Goal: Task Accomplishment & Management: Use online tool/utility

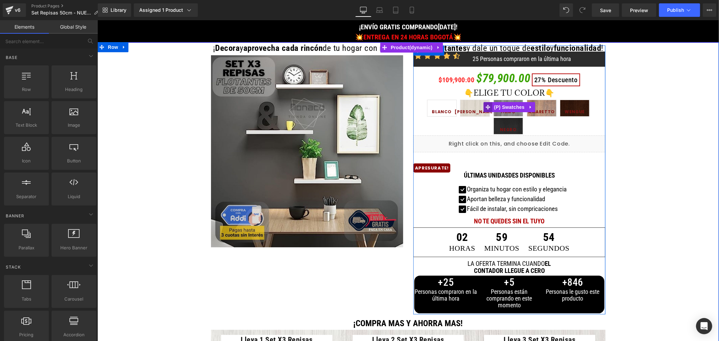
click at [483, 103] on span at bounding box center [487, 107] width 9 height 10
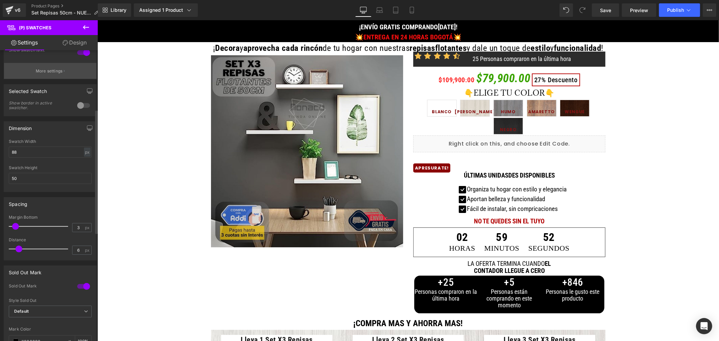
scroll to position [150, 0]
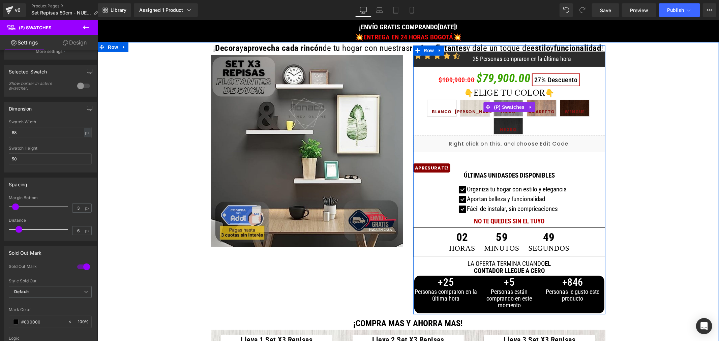
click at [477, 106] on span "[PERSON_NAME]" at bounding box center [474, 109] width 40 height 13
click at [483, 103] on span at bounding box center [487, 107] width 9 height 10
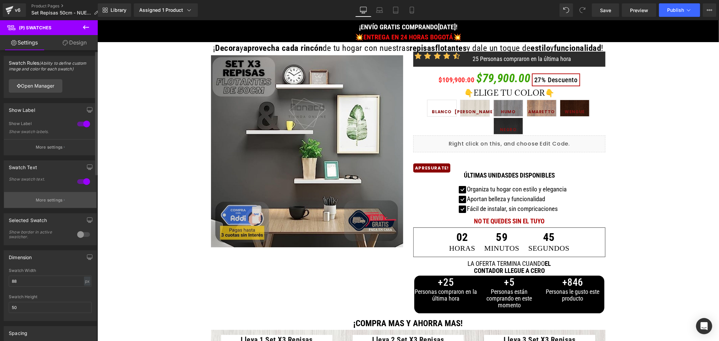
scroll to position [0, 0]
click at [50, 203] on p "More settings" at bounding box center [49, 201] width 27 height 6
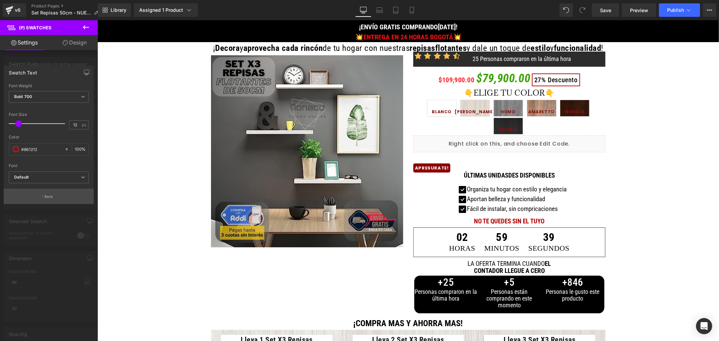
click at [44, 198] on p "Back" at bounding box center [48, 196] width 9 height 5
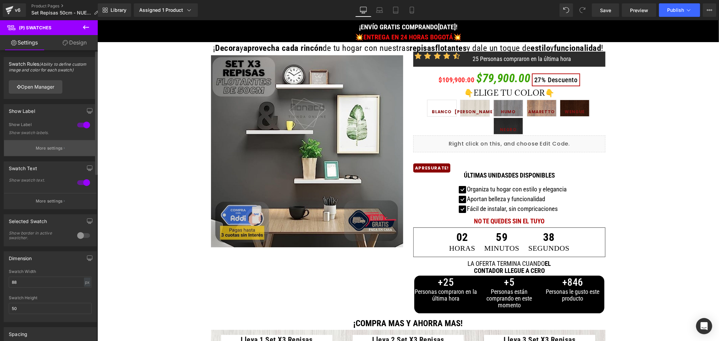
click at [53, 143] on button "More settings" at bounding box center [50, 148] width 92 height 16
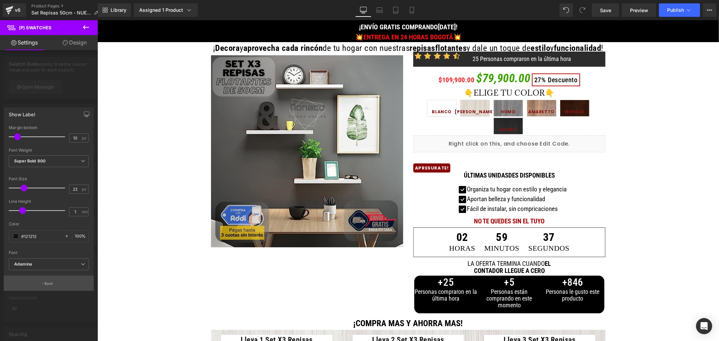
click at [43, 280] on button "Back" at bounding box center [49, 283] width 90 height 15
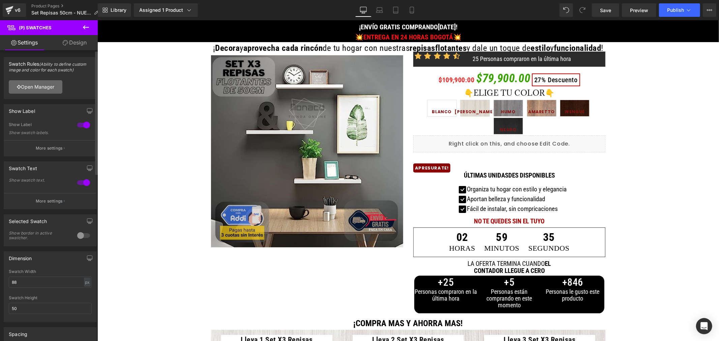
click at [43, 89] on link "Open Manager" at bounding box center [36, 86] width 54 height 13
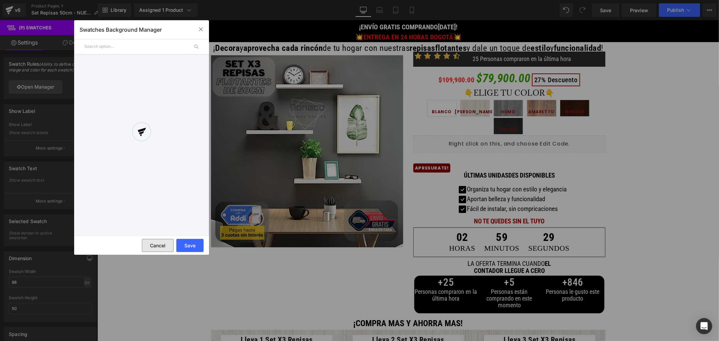
drag, startPoint x: 153, startPoint y: 245, endPoint x: 56, endPoint y: 225, distance: 99.8
click at [153, 245] on button "Cancel" at bounding box center [158, 245] width 32 height 13
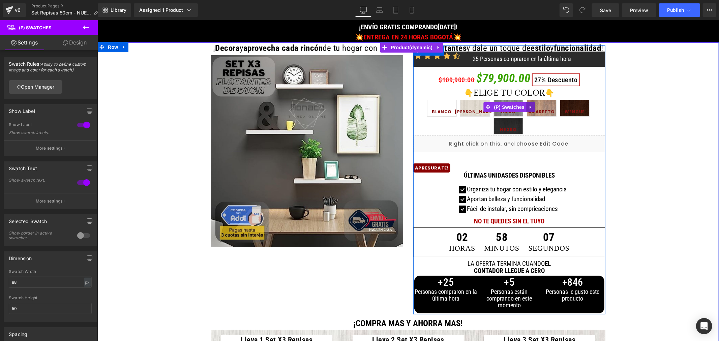
click at [528, 105] on icon at bounding box center [530, 106] width 5 height 5
click at [523, 104] on icon at bounding box center [525, 106] width 5 height 5
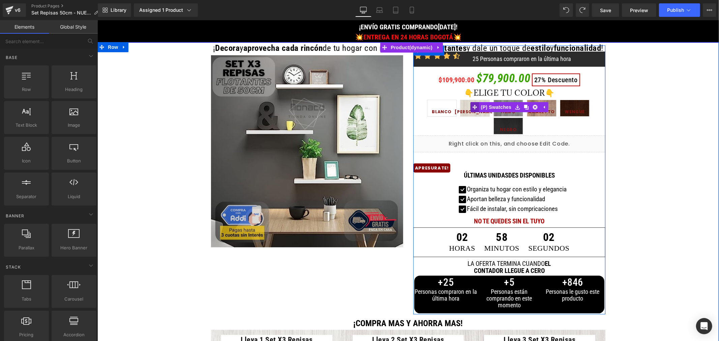
click at [474, 106] on div "👇ELIGE TU COLOR👇 BLANCO [PERSON_NAME] HUMO [GEOGRAPHIC_DATA] WENGUE NEGRO (P) S…" at bounding box center [509, 106] width 192 height 57
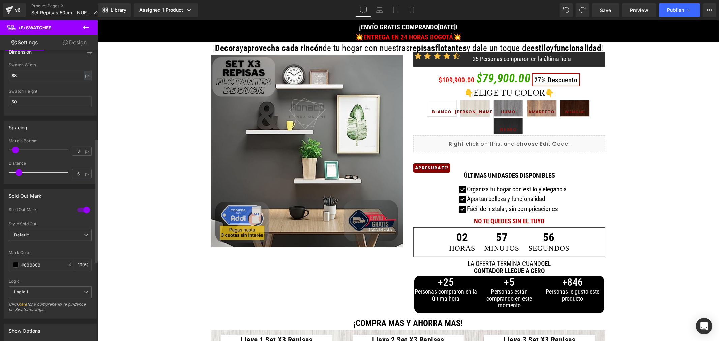
scroll to position [205, 0]
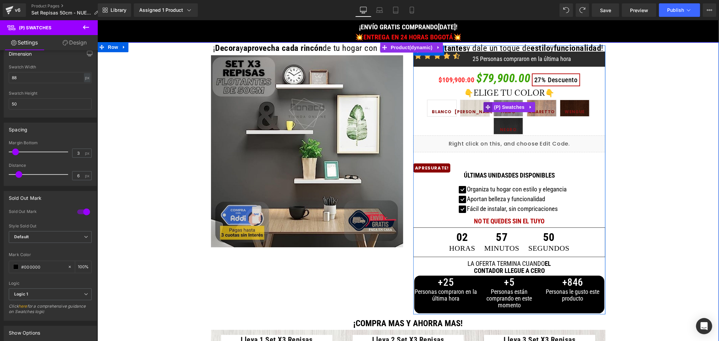
click at [485, 105] on icon at bounding box center [487, 106] width 5 height 5
click at [514, 104] on span "(P) Swatches" at bounding box center [509, 107] width 34 height 10
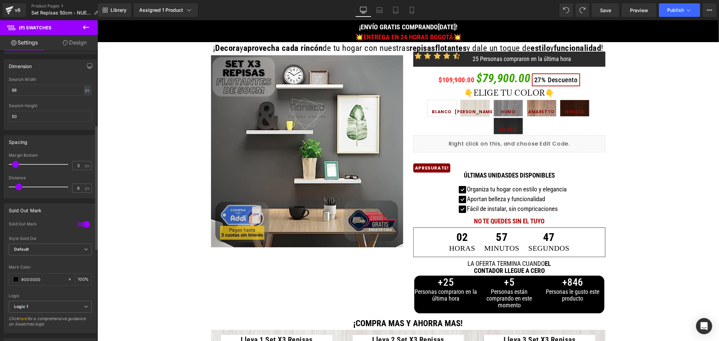
scroll to position [130, 0]
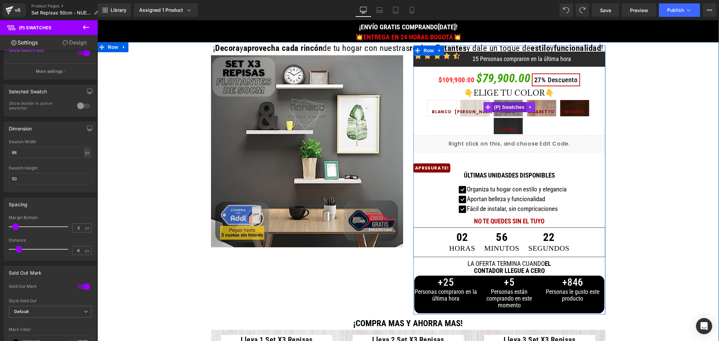
click at [507, 111] on span "(P) Swatches" at bounding box center [509, 107] width 34 height 10
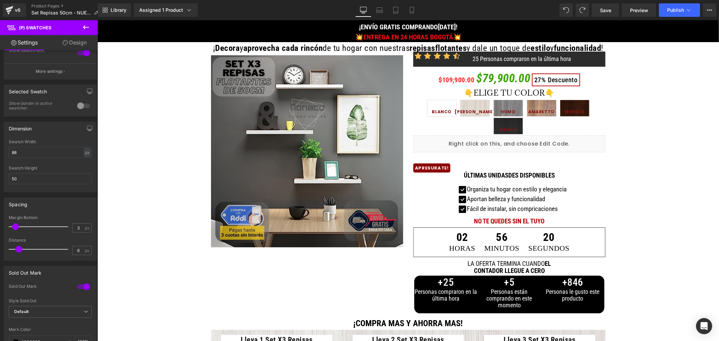
click at [77, 41] on link "Design" at bounding box center [74, 42] width 49 height 15
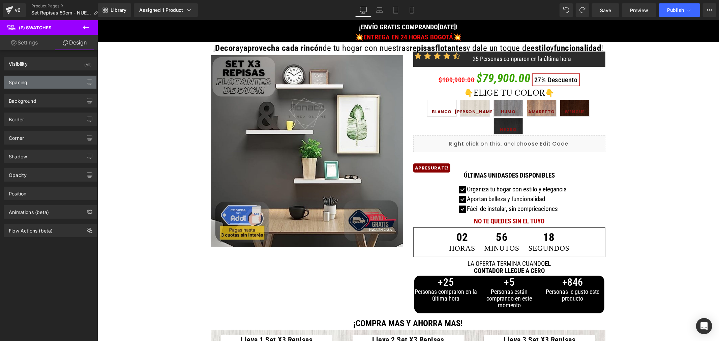
click at [29, 79] on div "Spacing" at bounding box center [50, 82] width 92 height 13
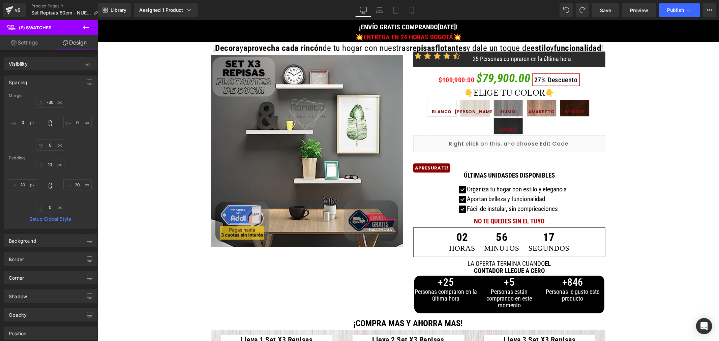
click at [22, 43] on link "Settings" at bounding box center [24, 42] width 49 height 15
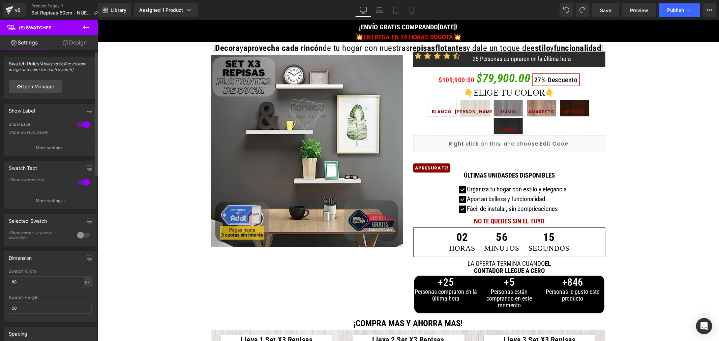
scroll to position [0, 0]
click at [55, 197] on button "More settings" at bounding box center [50, 201] width 92 height 16
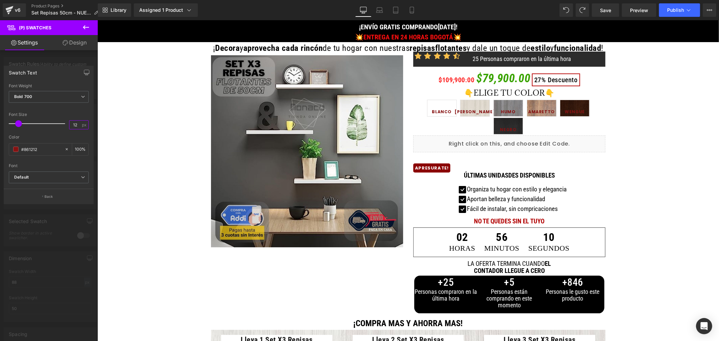
click at [75, 126] on input "12" at bounding box center [75, 125] width 12 height 8
click at [78, 107] on div at bounding box center [49, 108] width 80 height 4
type input "12"
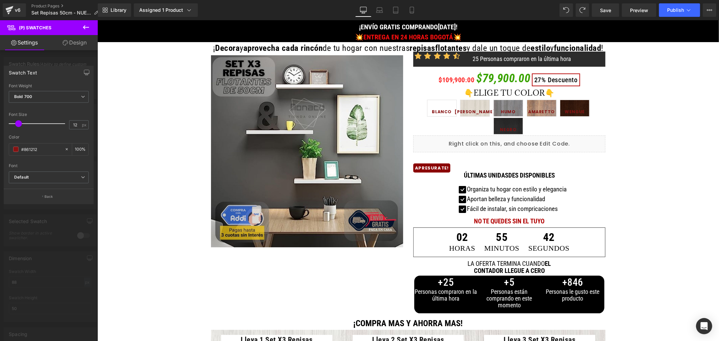
click at [85, 26] on icon at bounding box center [86, 27] width 6 height 4
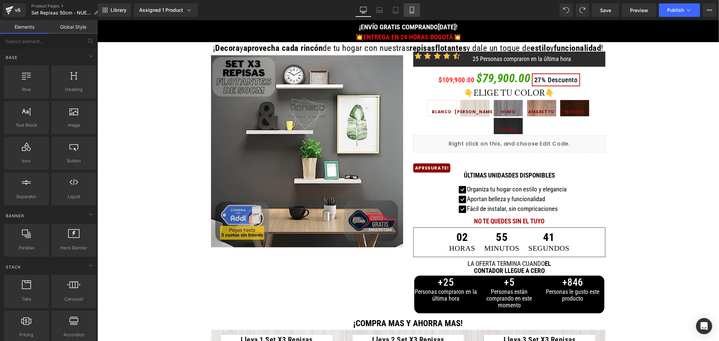
click at [408, 12] on icon at bounding box center [411, 10] width 7 height 7
